Goal: Understand process/instructions: Learn how to perform a task or action

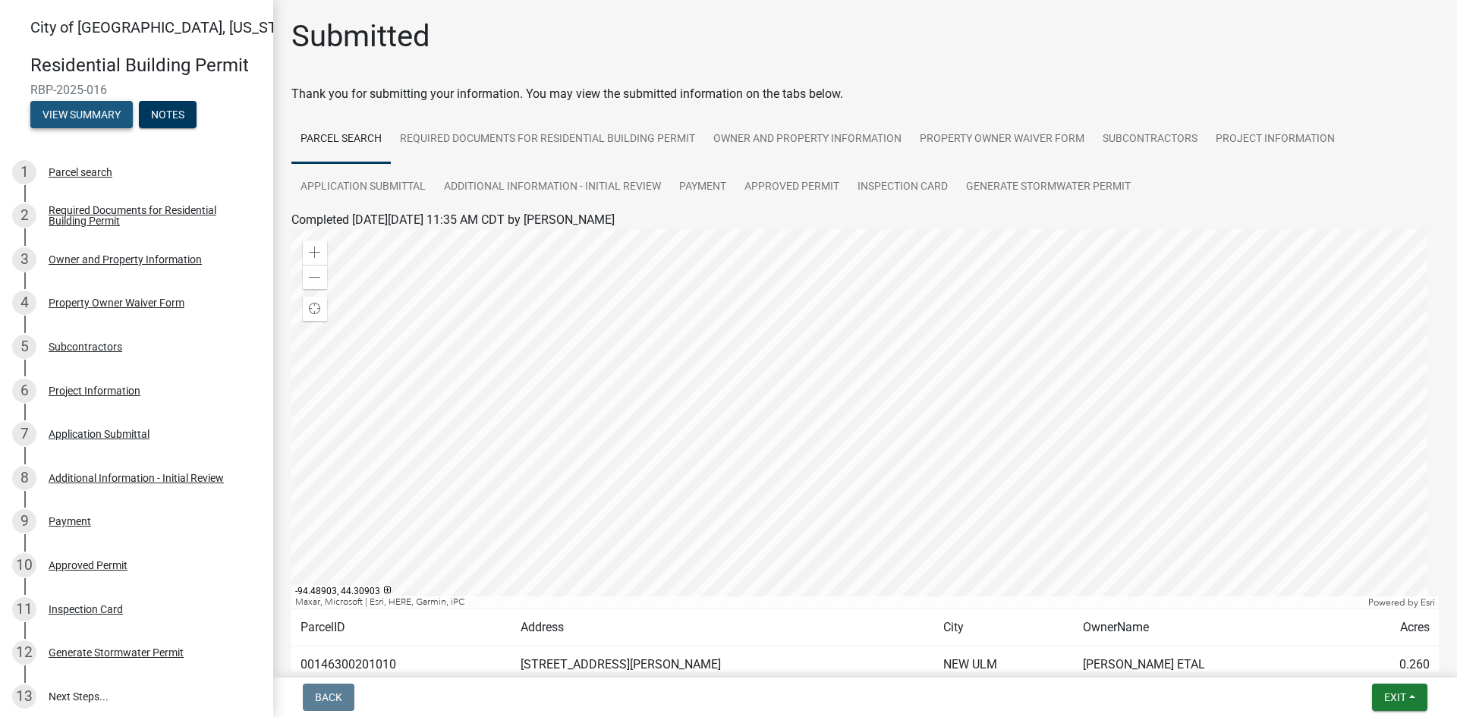
click at [89, 115] on button "View Summary" at bounding box center [81, 114] width 102 height 27
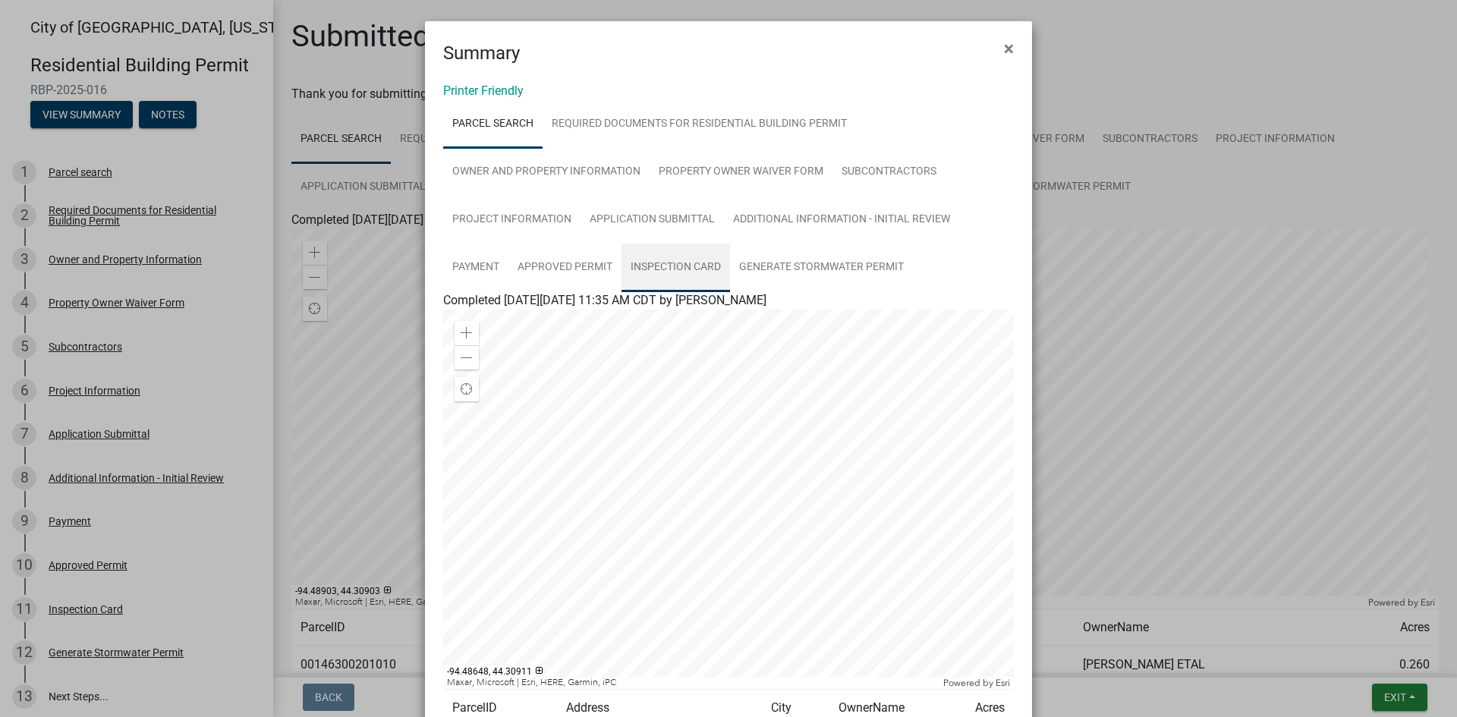
click at [686, 260] on link "Inspection Card" at bounding box center [675, 268] width 109 height 49
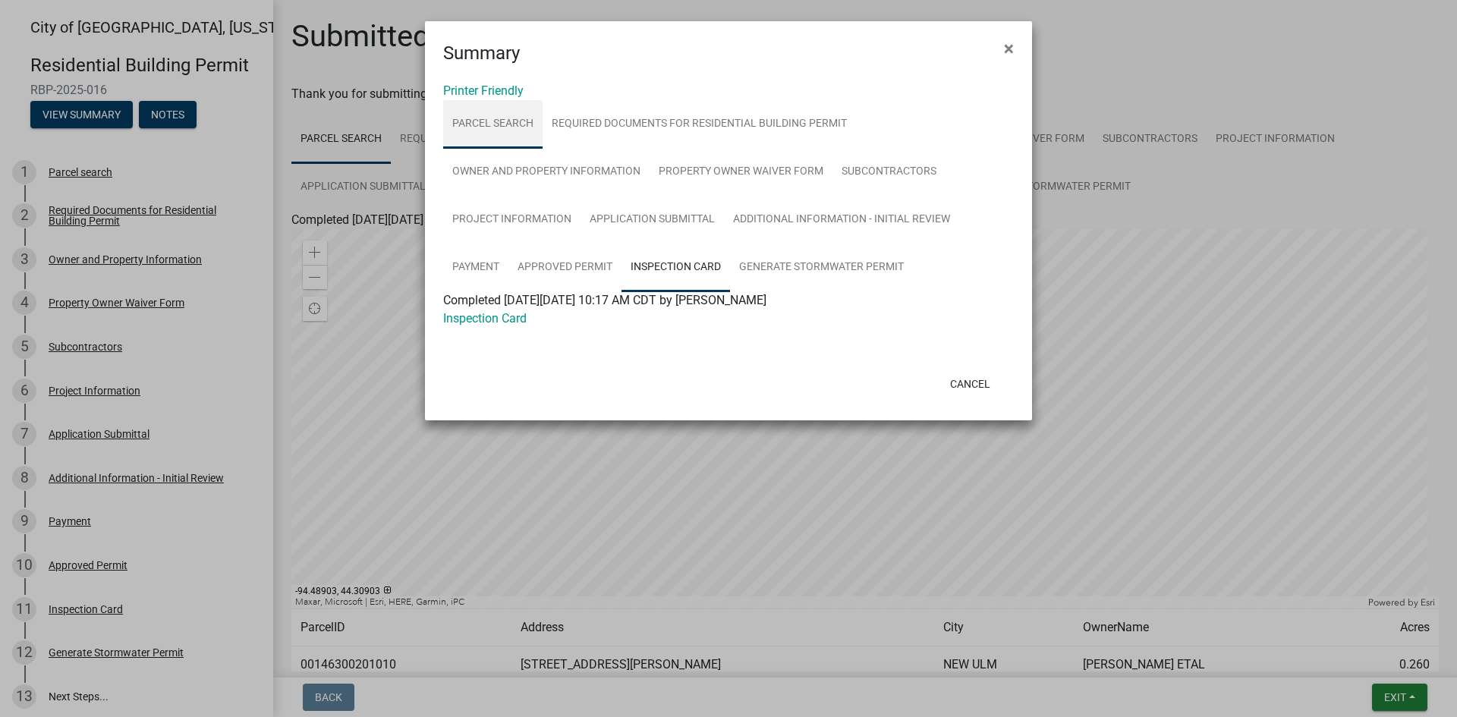
click at [499, 124] on link "Parcel search" at bounding box center [492, 124] width 99 height 49
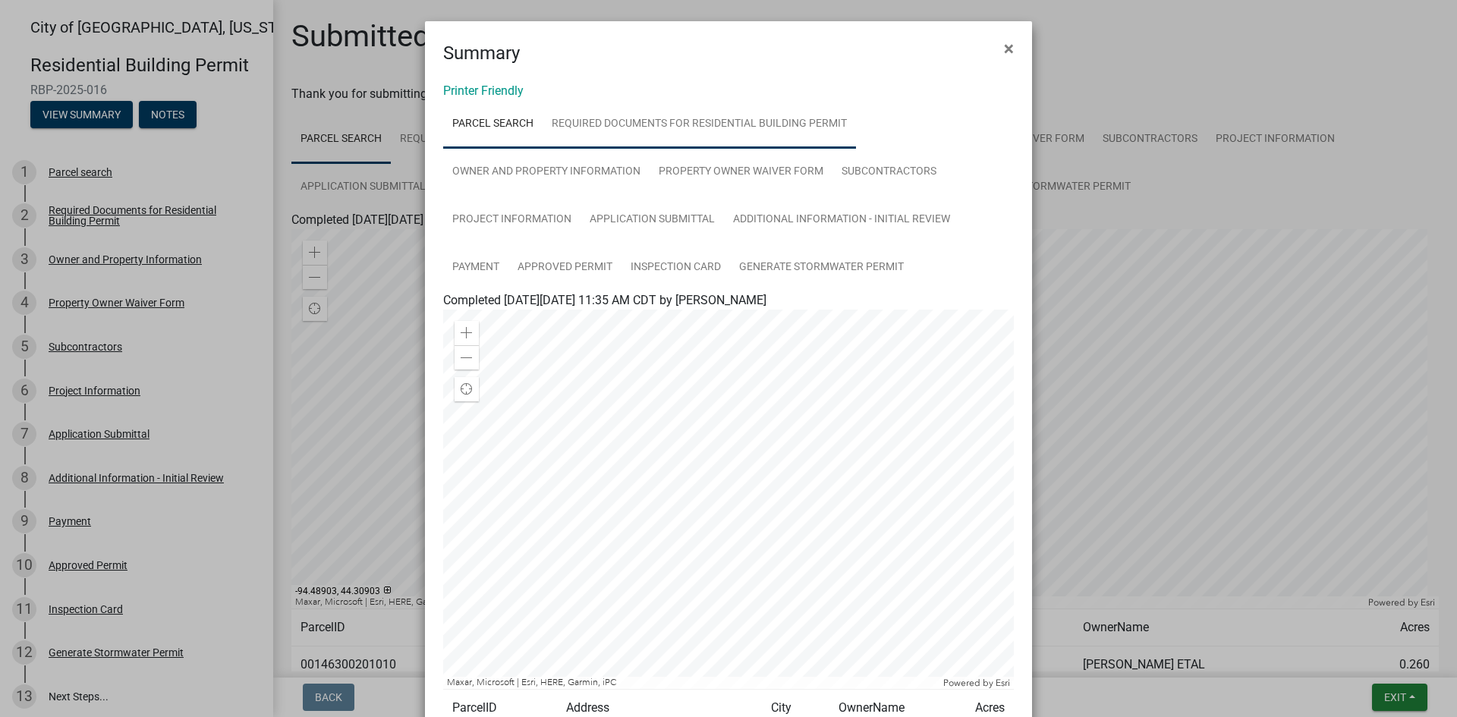
click at [628, 121] on link "Required Documents for Residential Building Permit" at bounding box center [699, 124] width 313 height 49
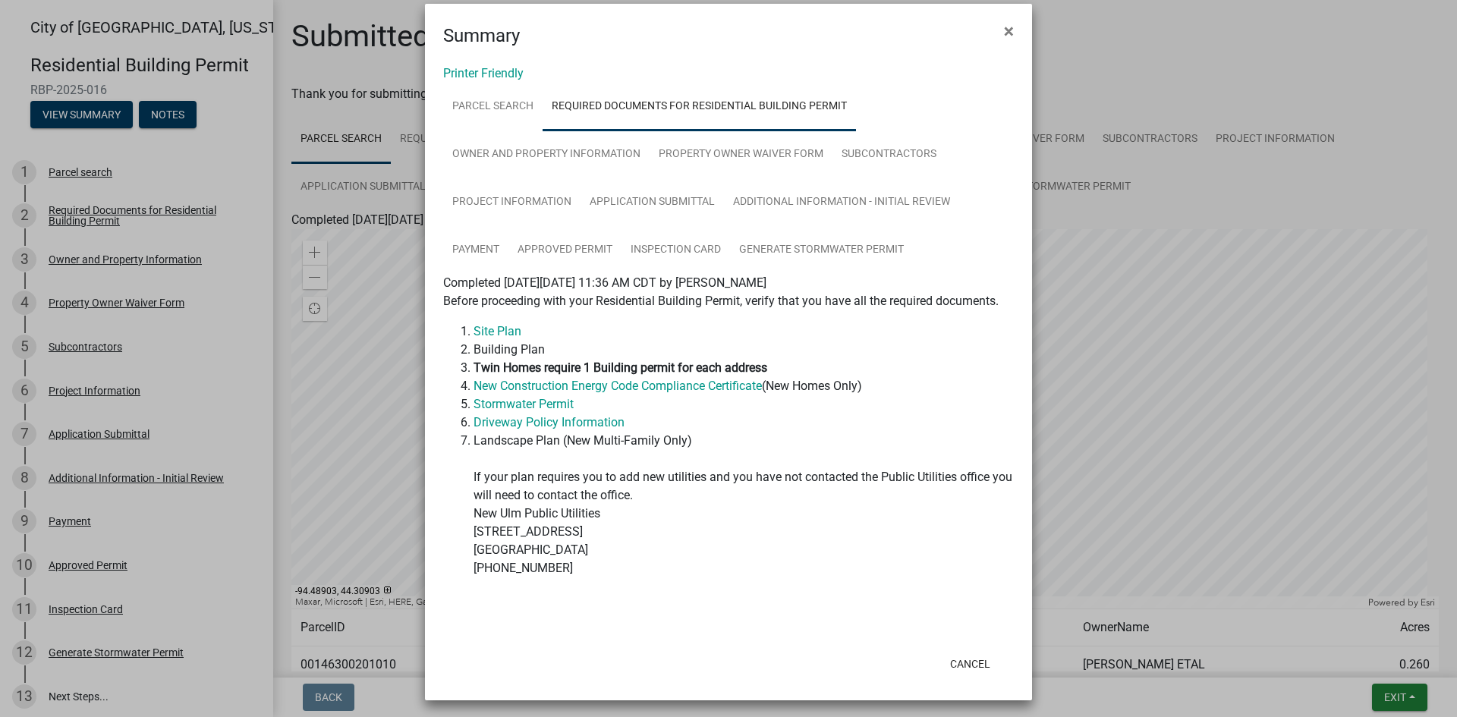
scroll to position [22, 0]
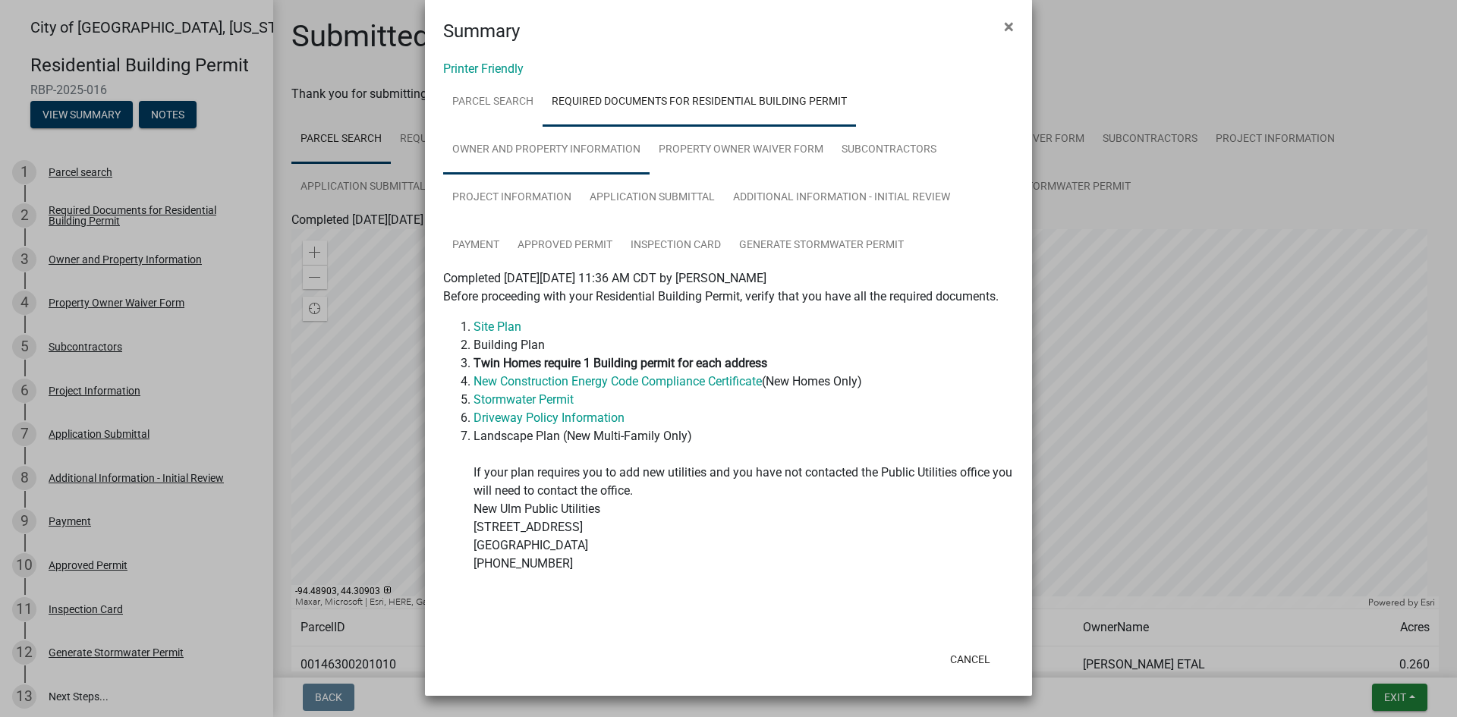
click at [536, 154] on link "Owner and Property Information" at bounding box center [546, 150] width 206 height 49
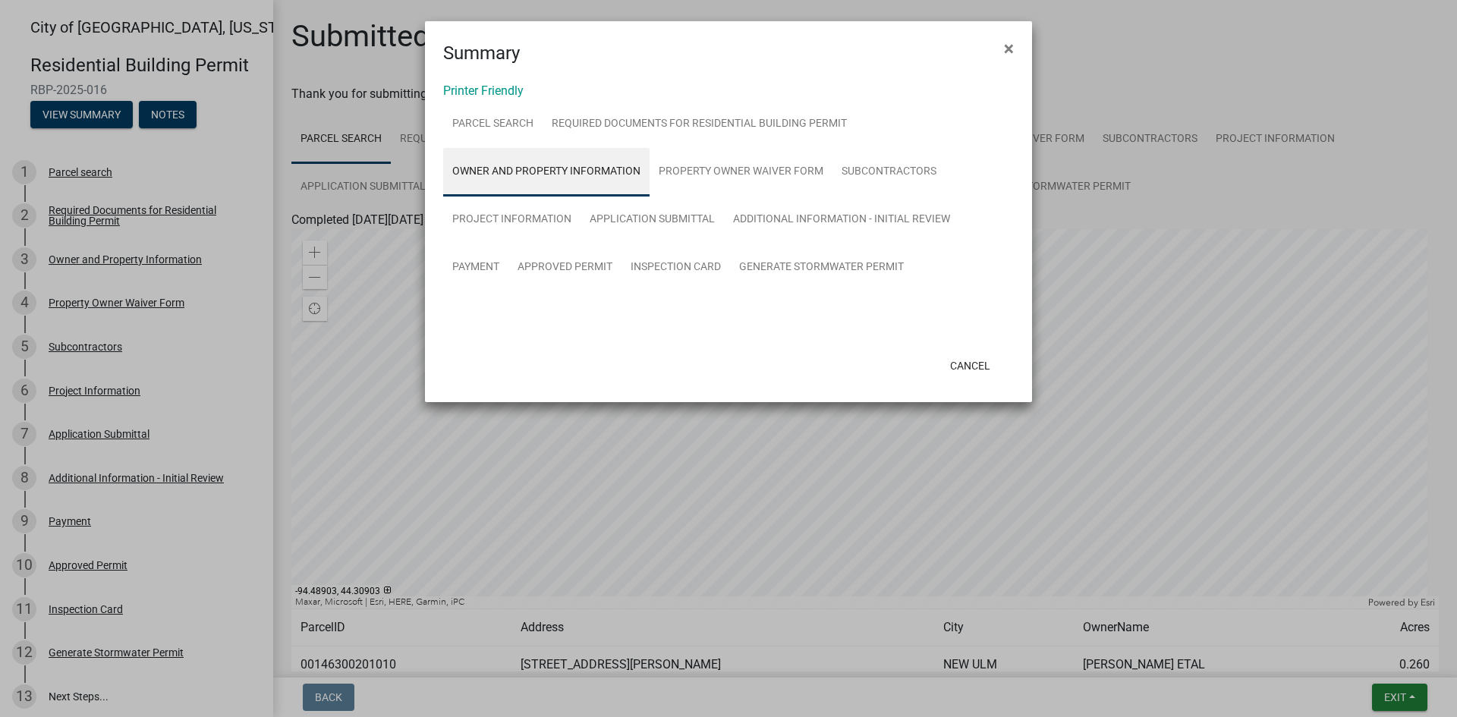
scroll to position [0, 0]
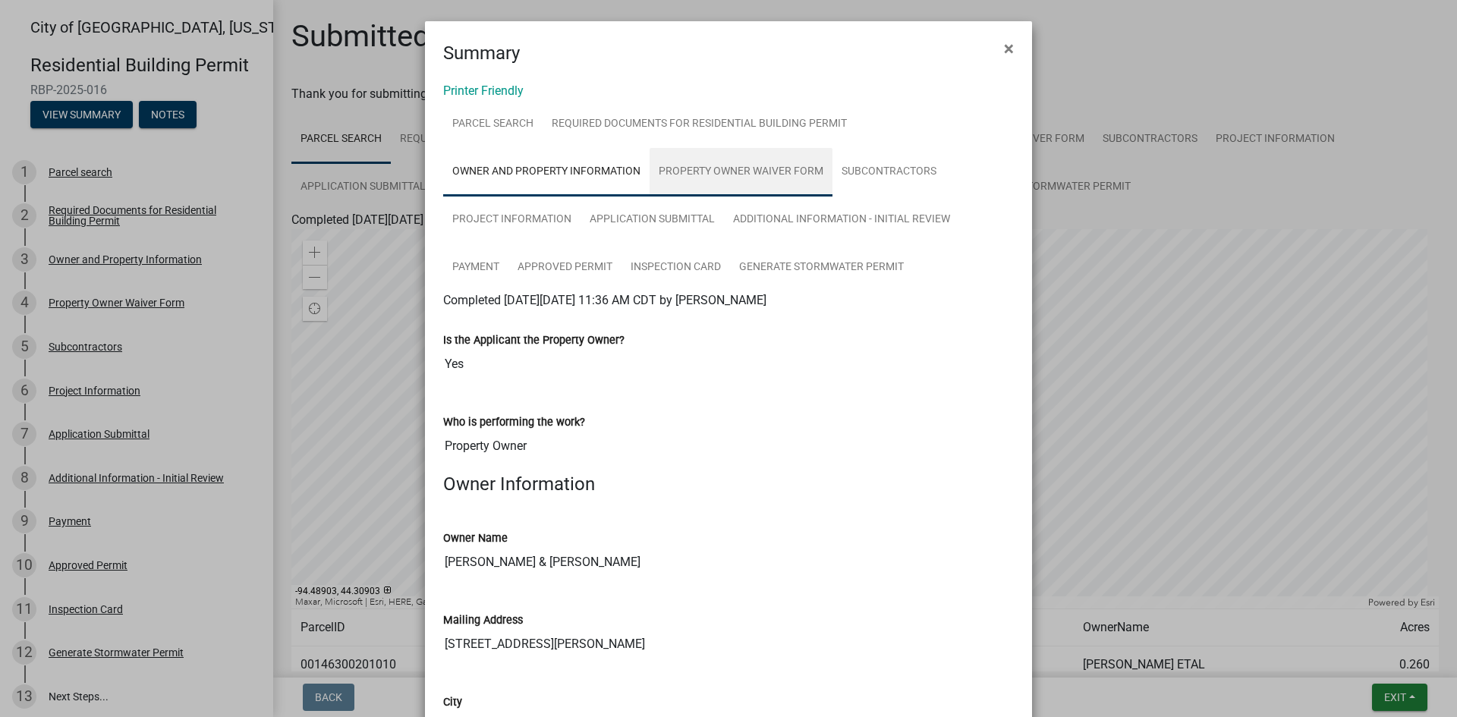
click at [732, 172] on link "Property Owner Waiver Form" at bounding box center [741, 172] width 183 height 49
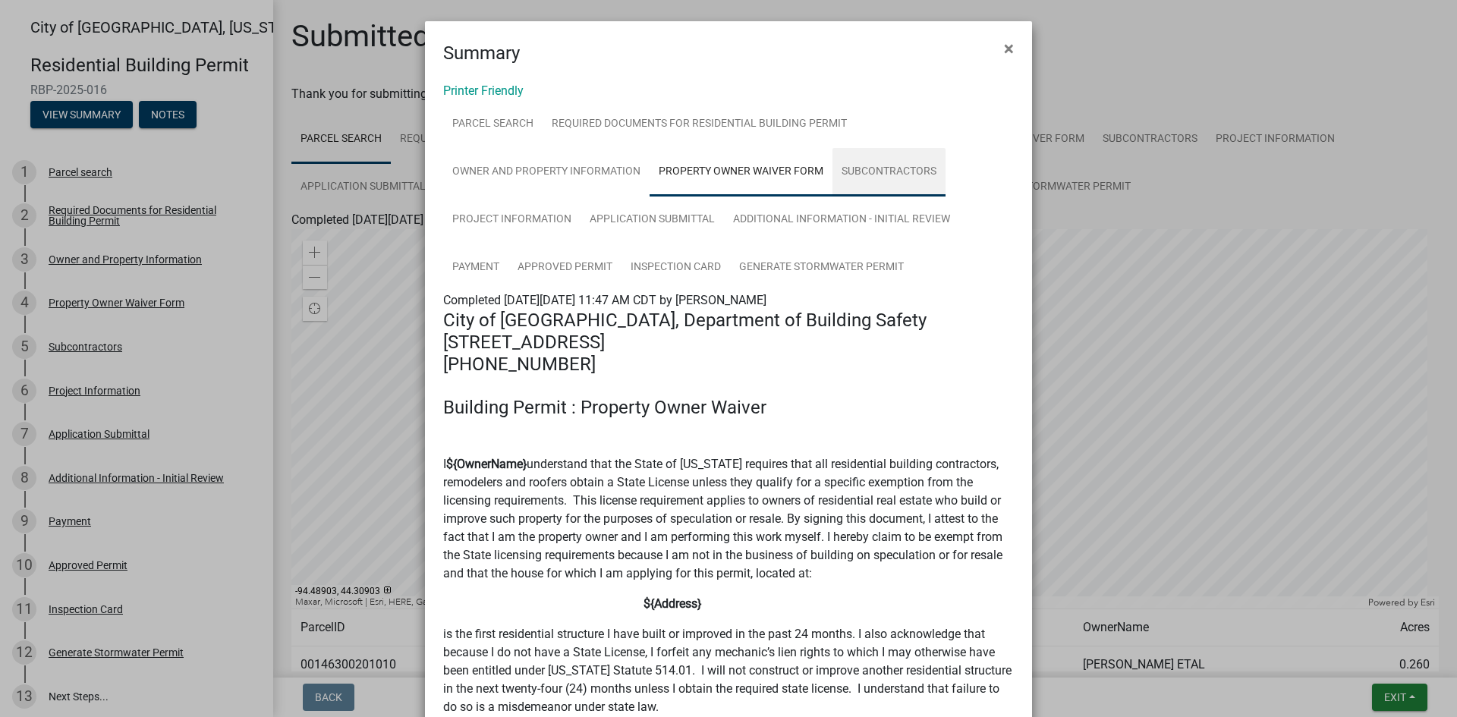
click at [901, 171] on link "Subcontractors" at bounding box center [888, 172] width 113 height 49
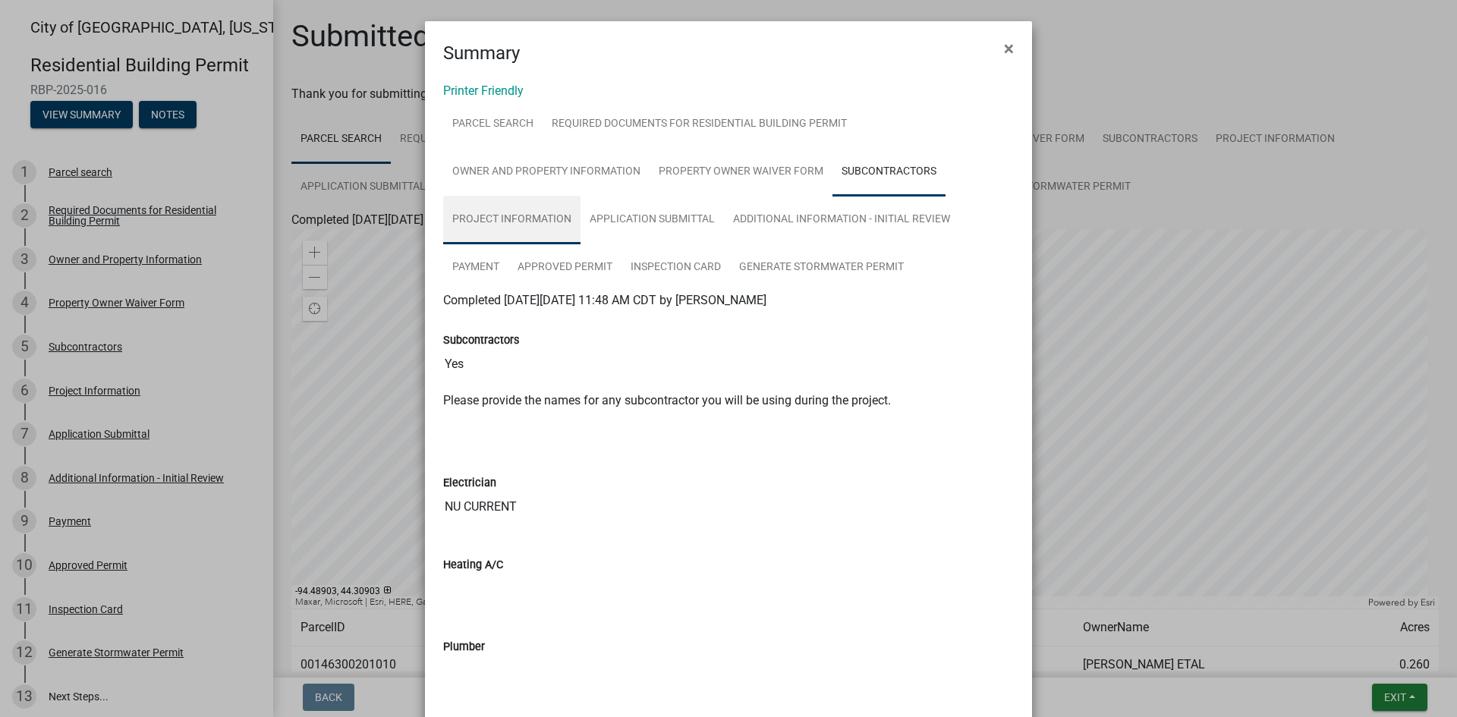
click at [525, 217] on link "Project Information" at bounding box center [511, 220] width 137 height 49
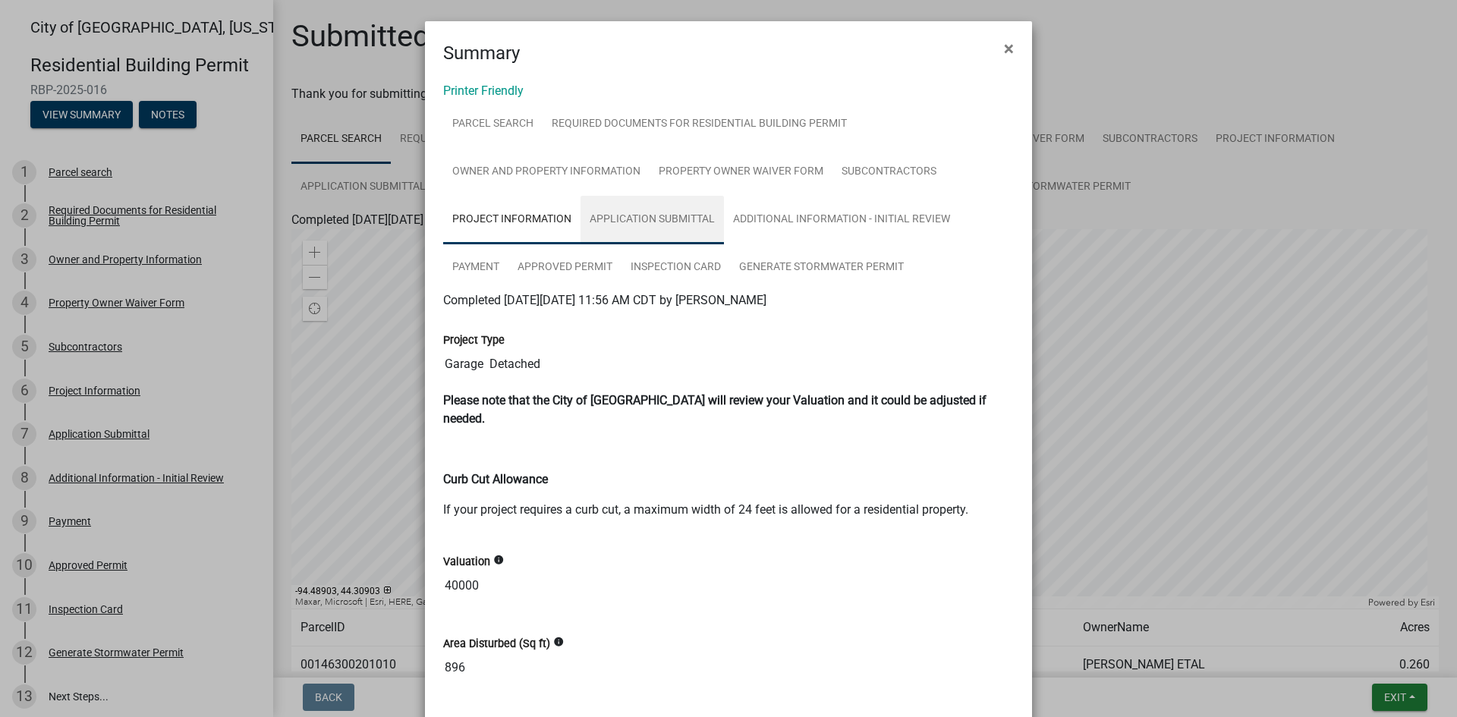
click at [691, 225] on link "Application Submittal" at bounding box center [651, 220] width 143 height 49
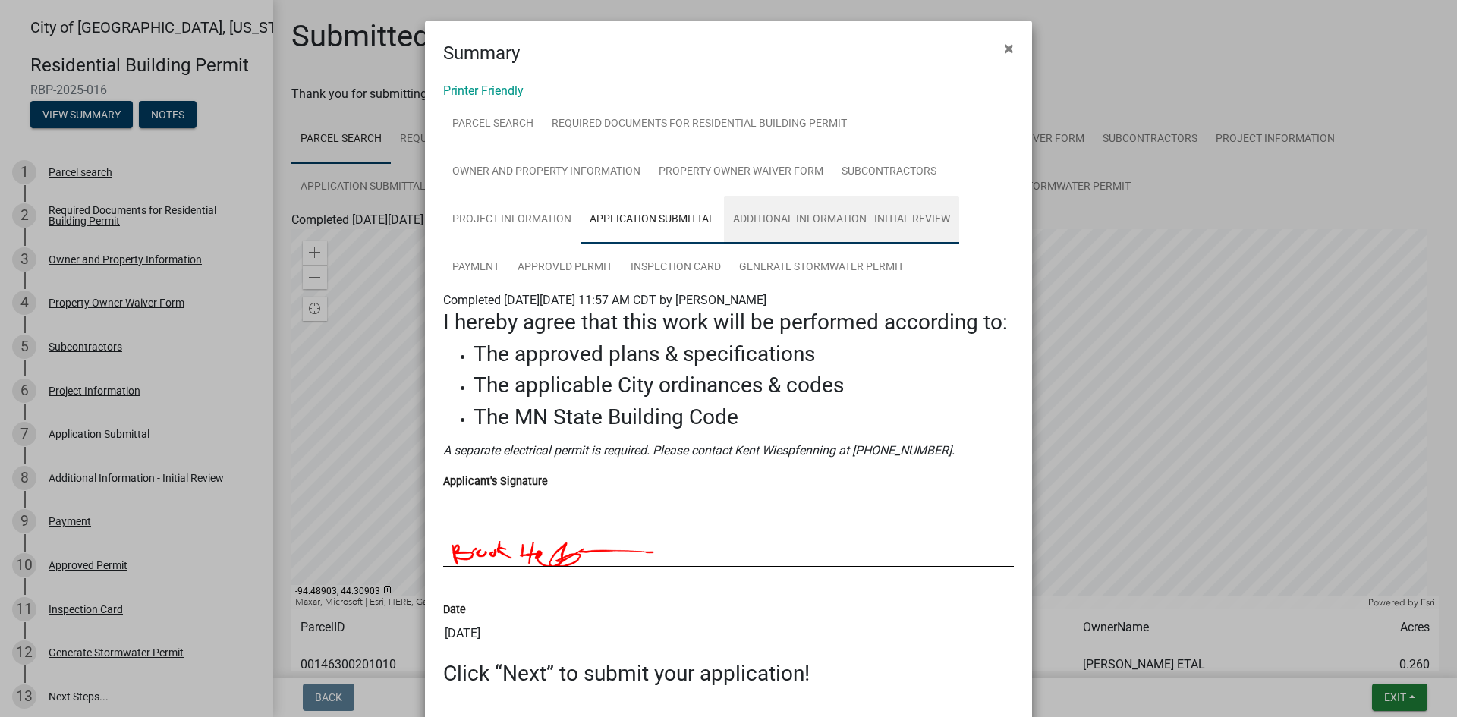
click at [821, 221] on link "Additional Information - Initial Review" at bounding box center [841, 220] width 235 height 49
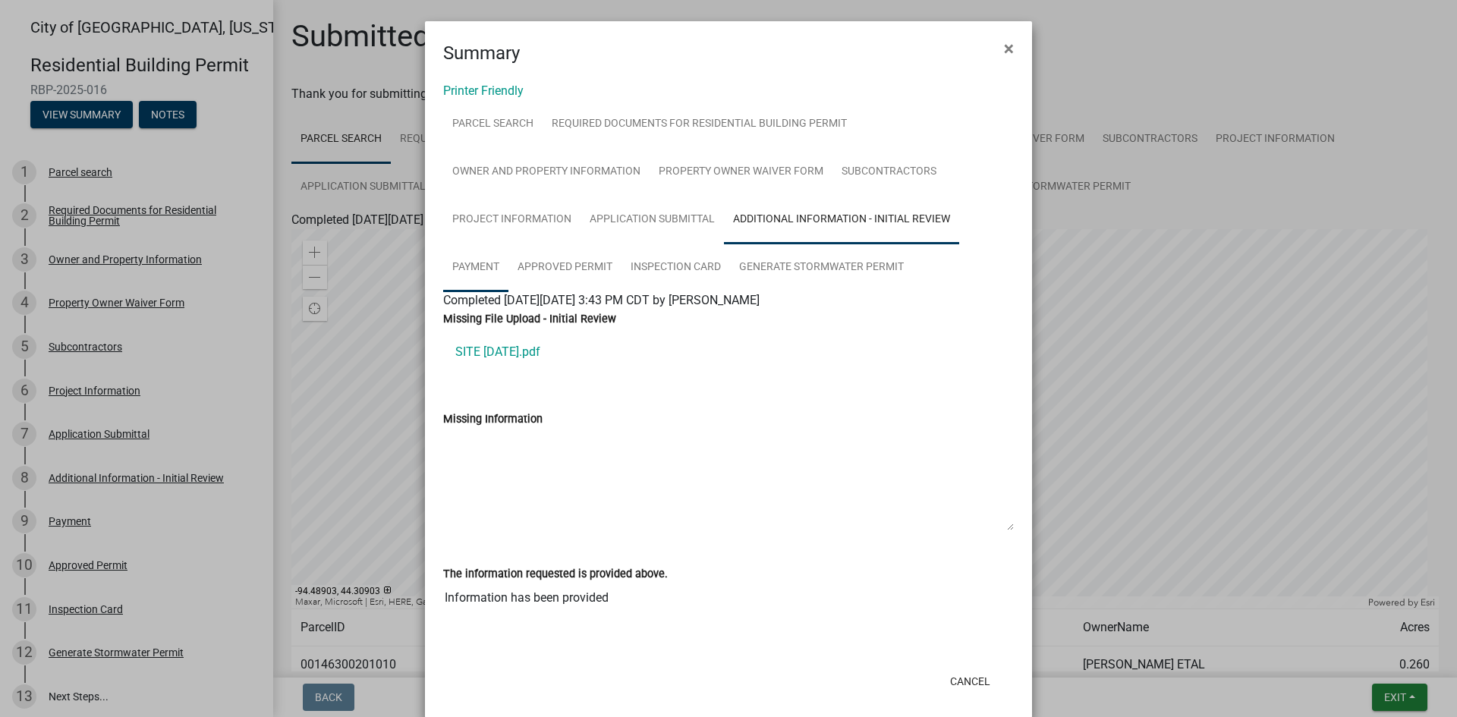
click at [474, 247] on link "Payment" at bounding box center [475, 268] width 65 height 49
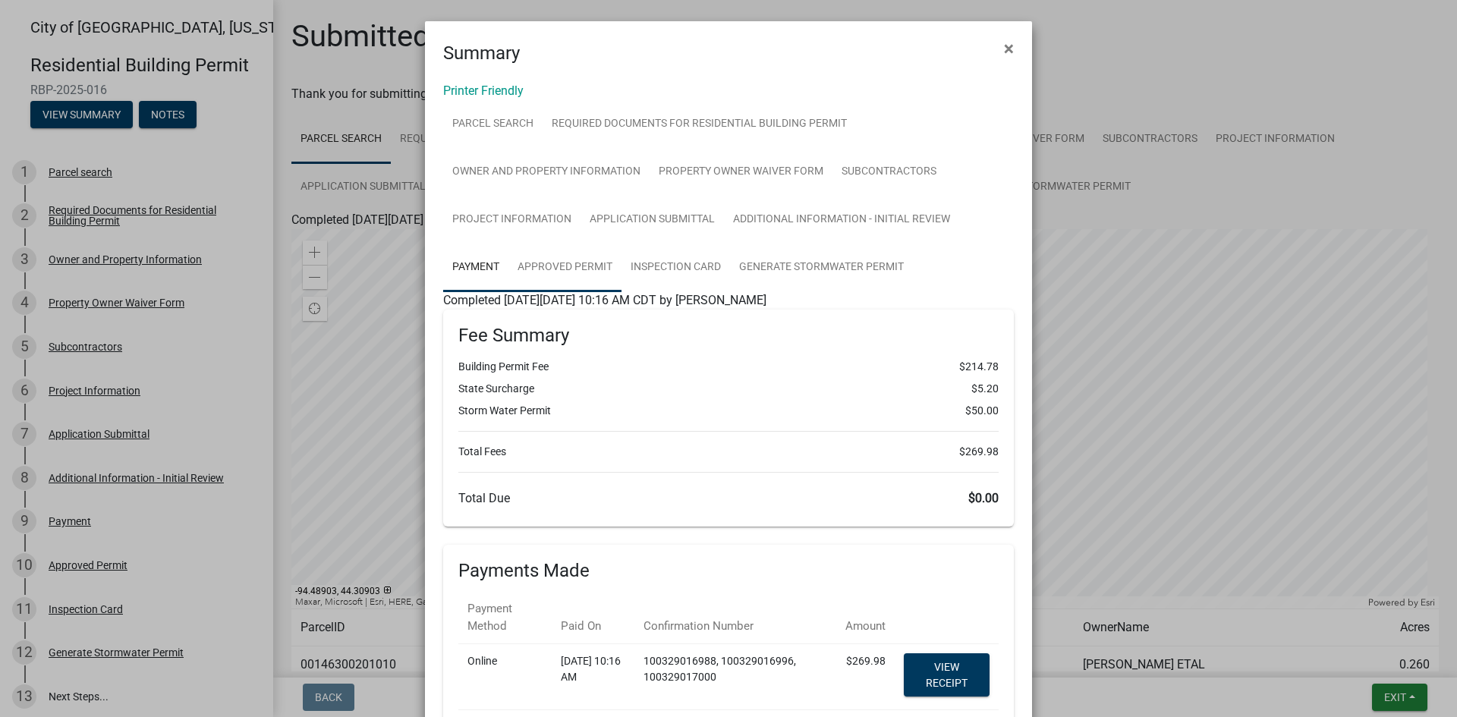
click at [575, 265] on link "Approved Permit" at bounding box center [564, 268] width 113 height 49
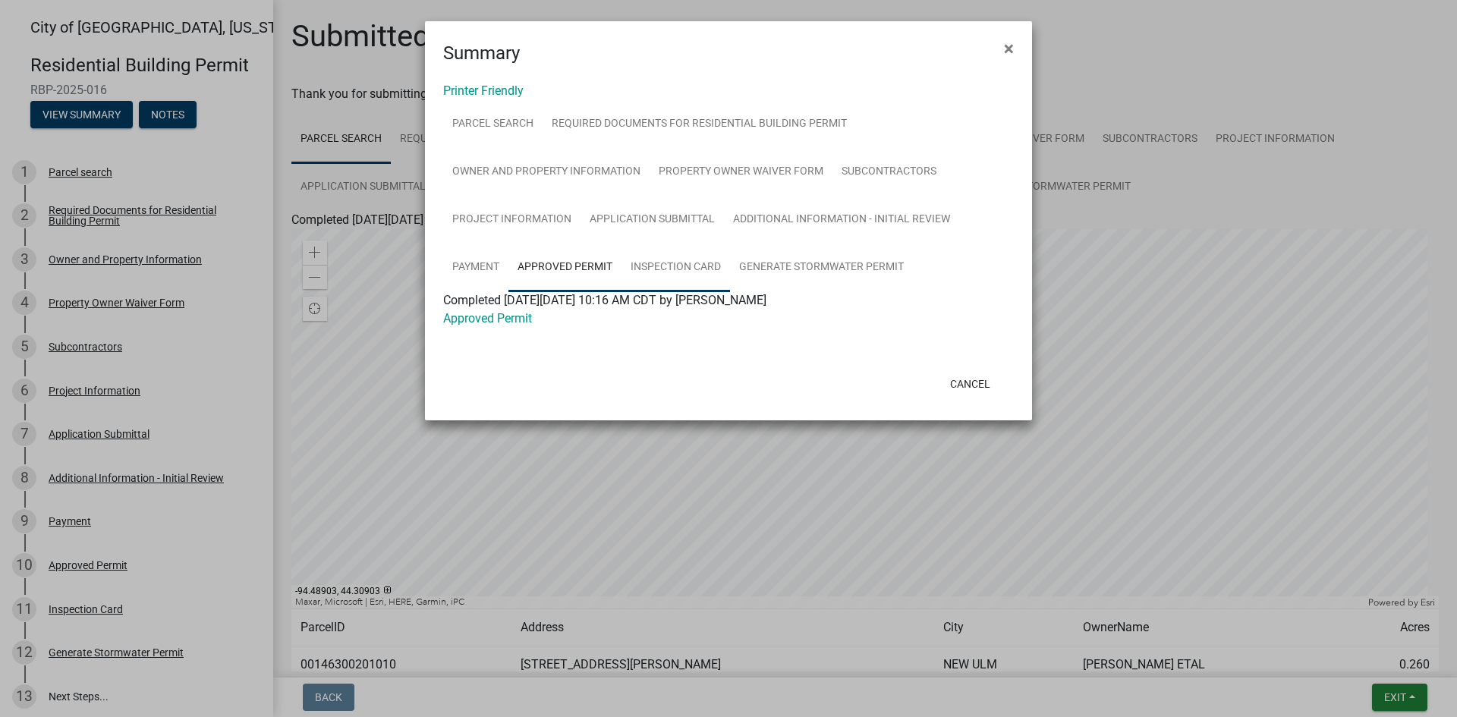
click at [678, 259] on link "Inspection Card" at bounding box center [675, 268] width 109 height 49
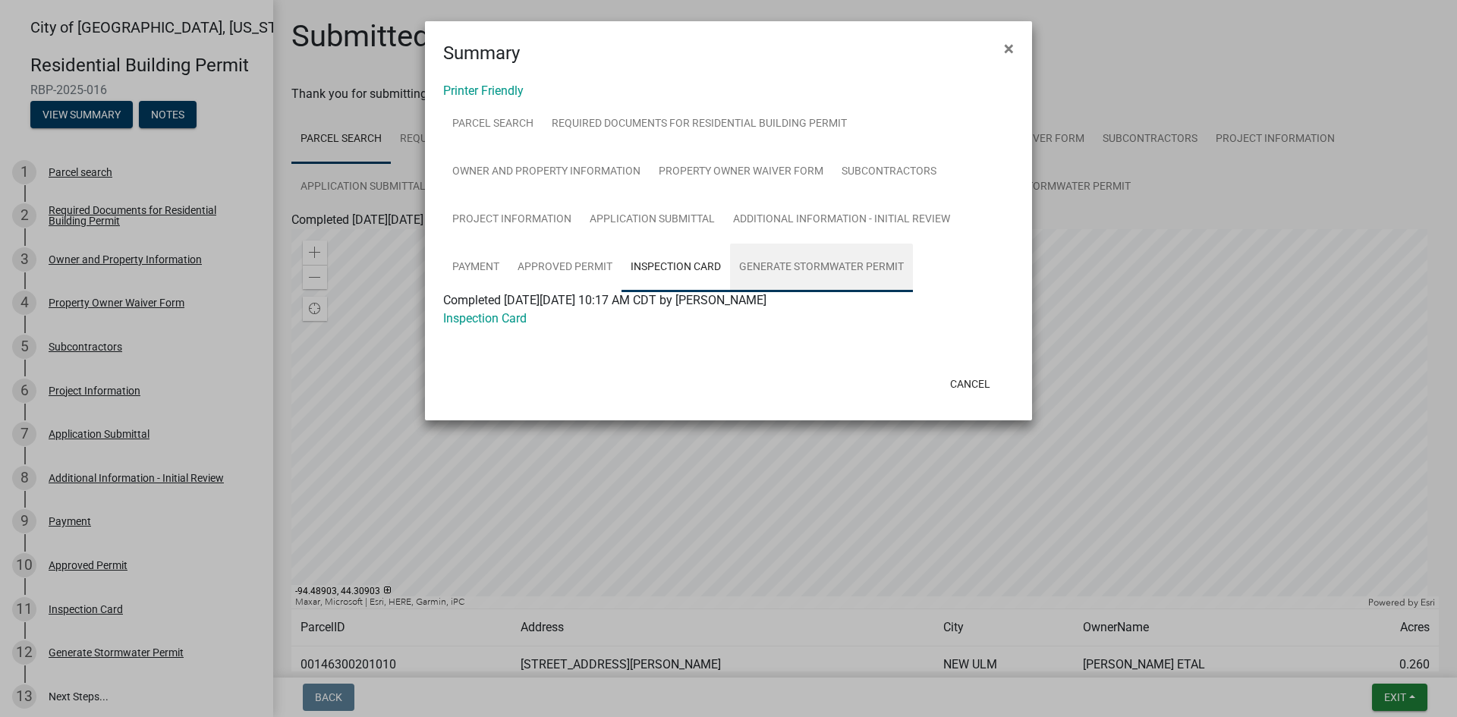
drag, startPoint x: 825, startPoint y: 260, endPoint x: 825, endPoint y: 269, distance: 9.1
click at [825, 263] on link "Generate Stormwater Permit" at bounding box center [821, 268] width 183 height 49
click at [974, 388] on button "Cancel" at bounding box center [970, 383] width 64 height 27
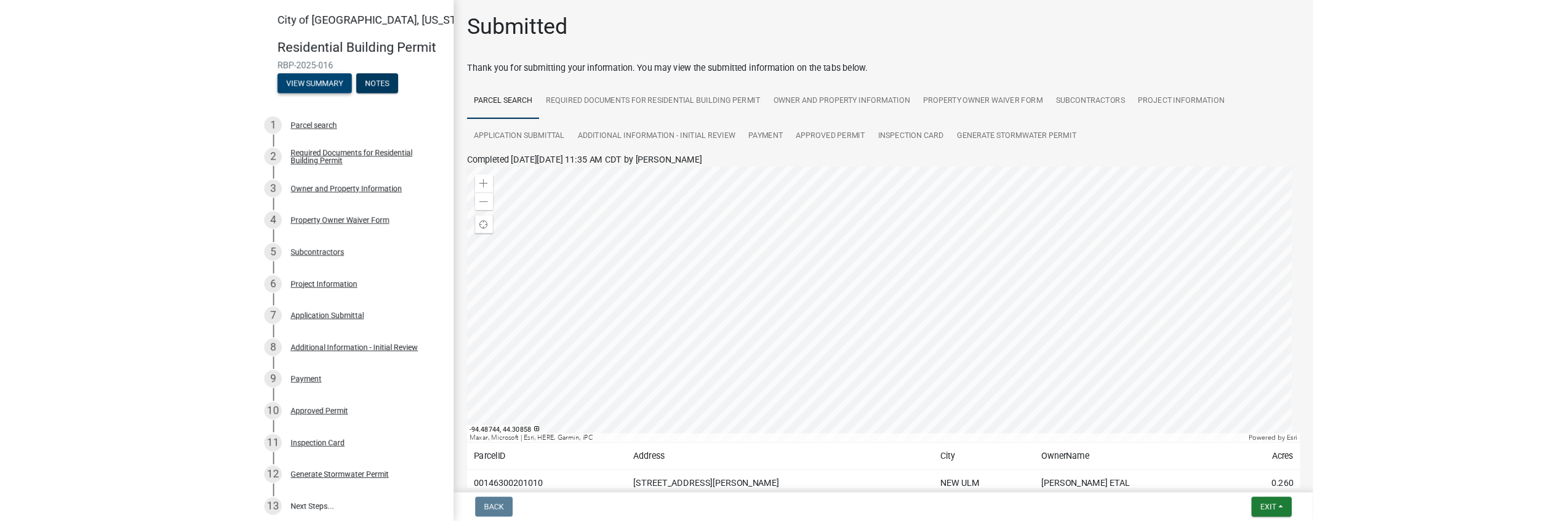
scroll to position [82, 0]
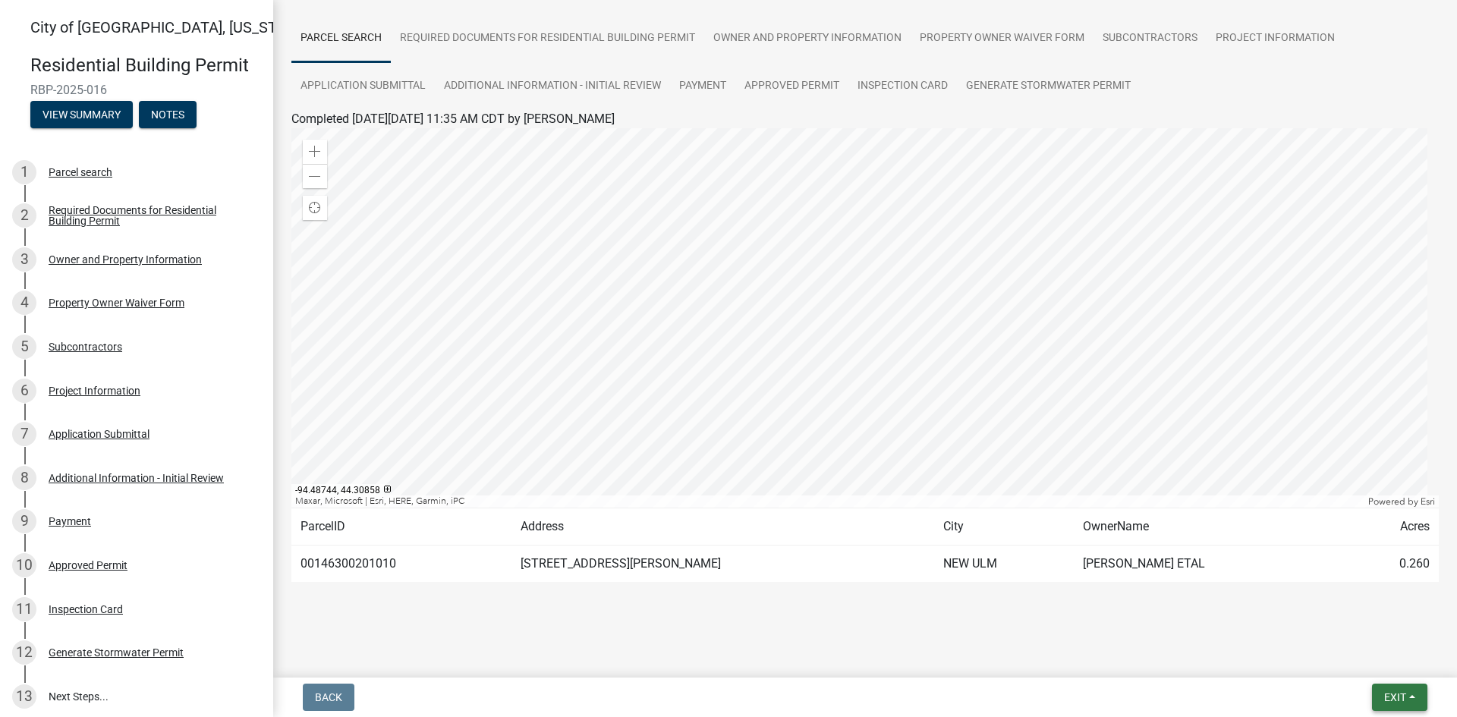
click at [1414, 694] on button "Exit" at bounding box center [1399, 697] width 55 height 27
click at [1128, 667] on main "Submitted Thank you for submitting your information. You may view the submitted…" at bounding box center [865, 336] width 1184 height 672
